Goal: Task Accomplishment & Management: Complete application form

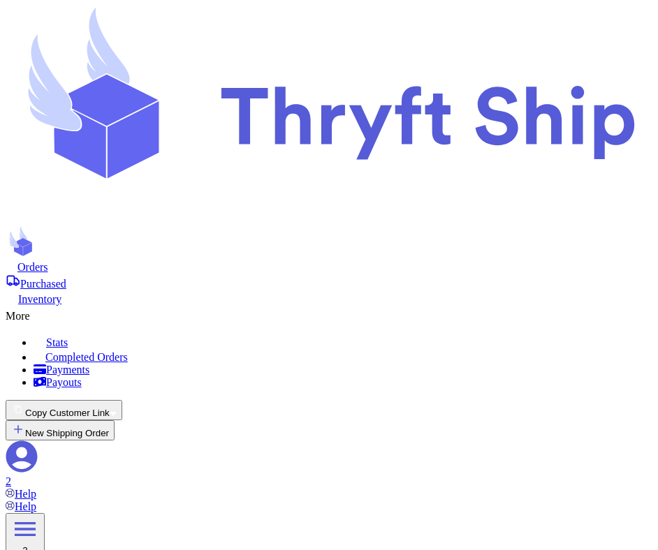
scroll to position [81, 0]
select select "unpaid"
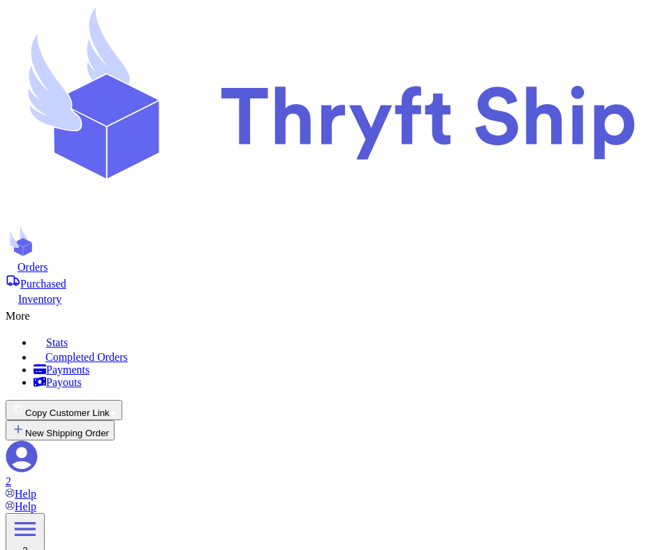
scroll to position [335, 0]
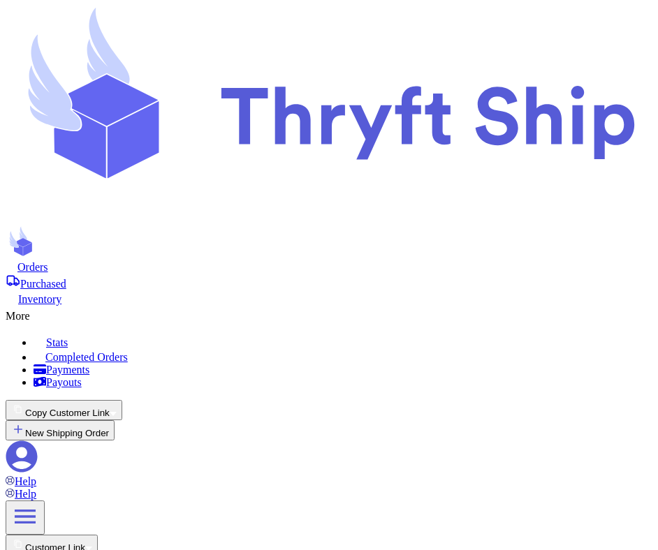
select select "unpaid"
